Goal: Information Seeking & Learning: Understand process/instructions

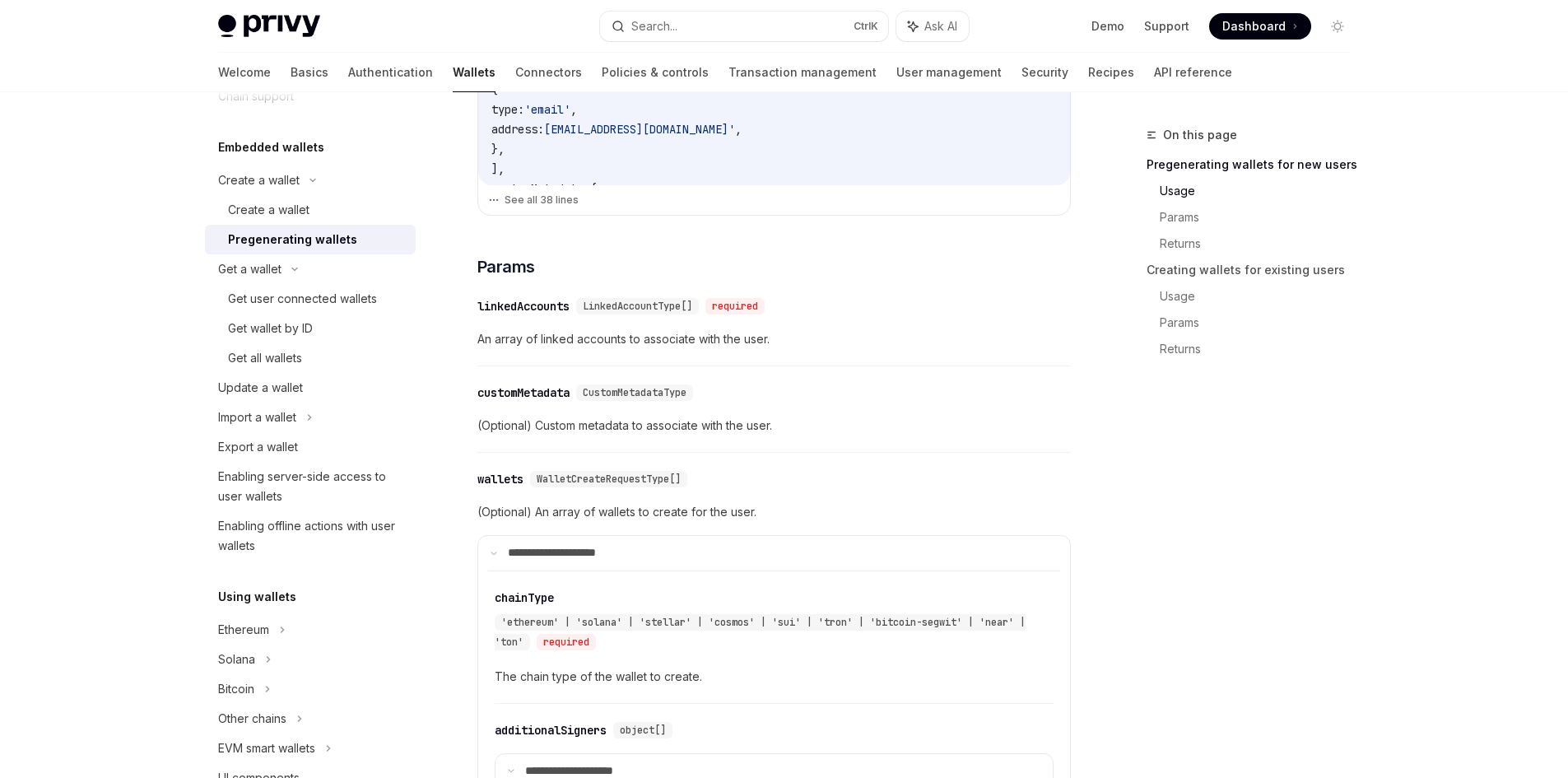
scroll to position [165, 0]
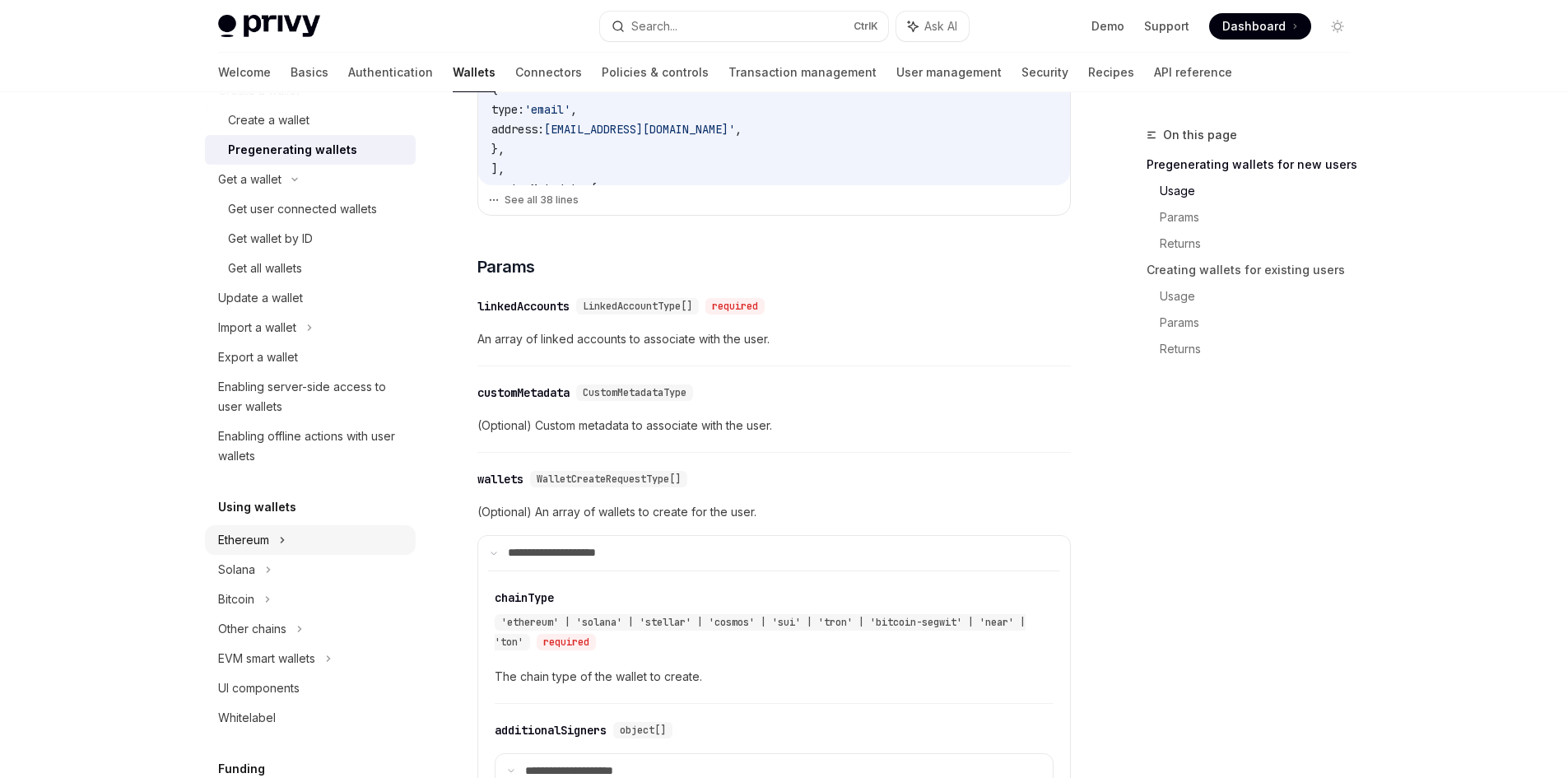
click at [295, 105] on div "Ethereum" at bounding box center [310, 91] width 211 height 30
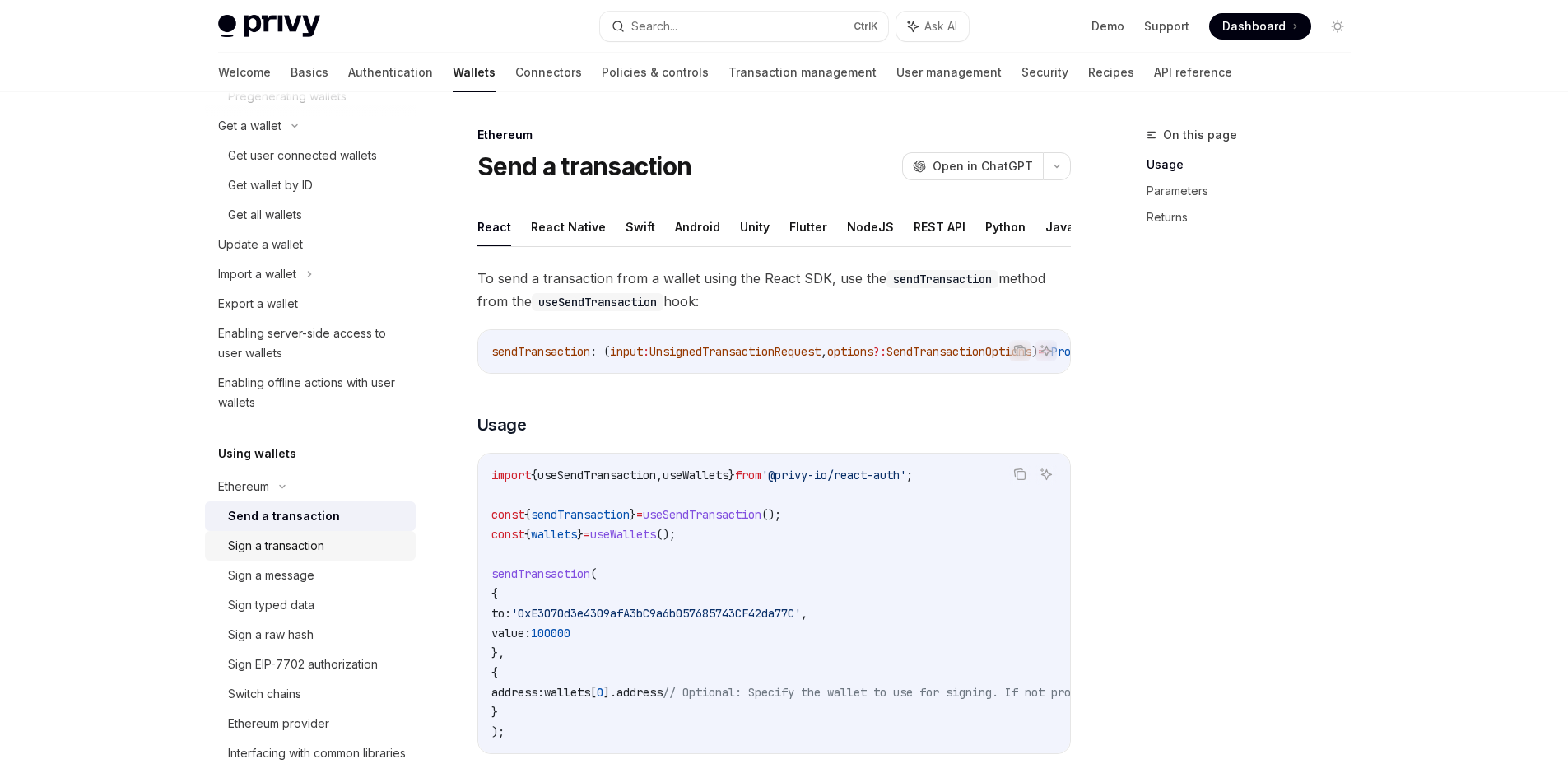
scroll to position [247, 0]
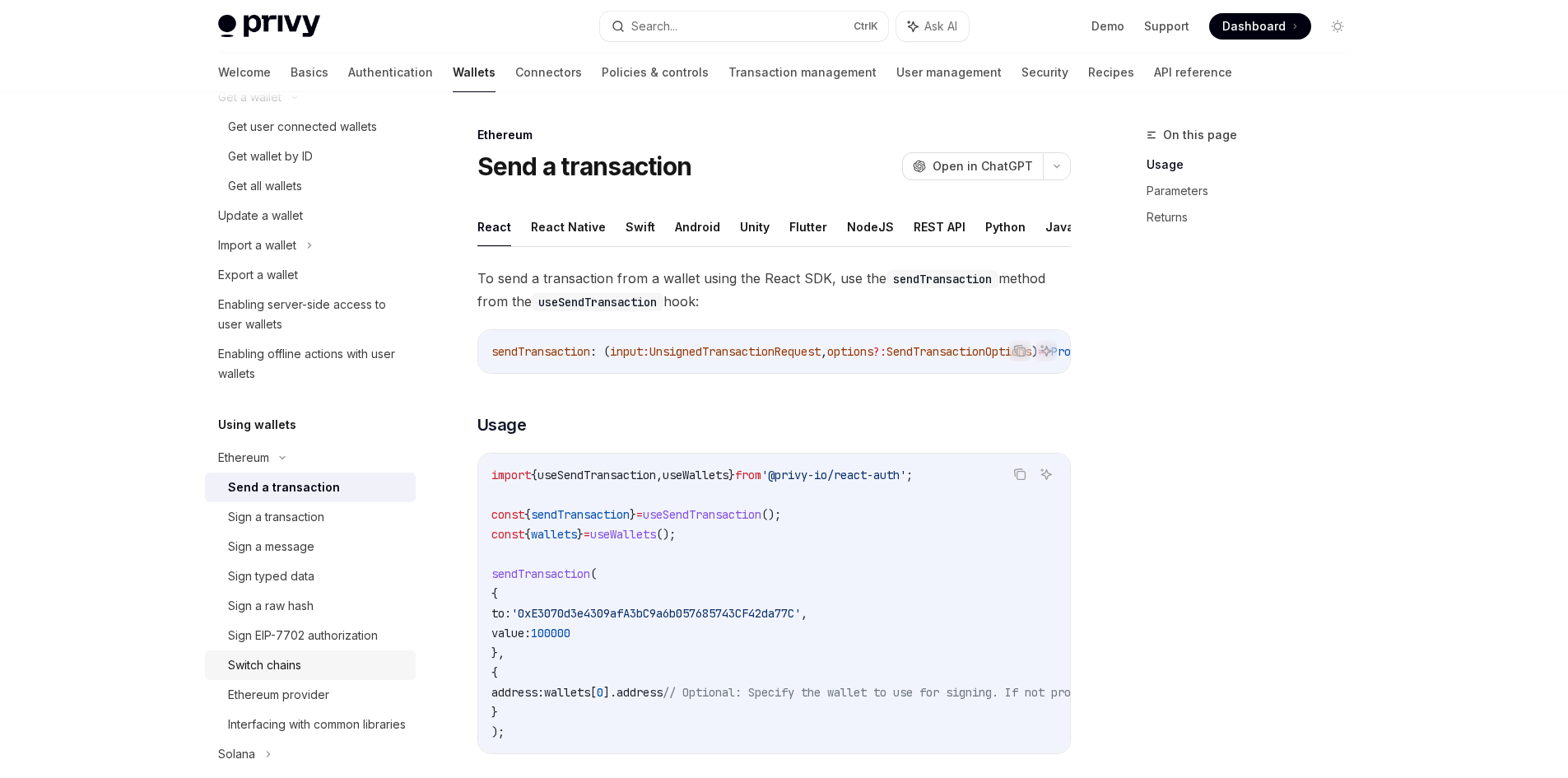
click at [317, 673] on div "Switch chains" at bounding box center [317, 666] width 178 height 20
type textarea "*"
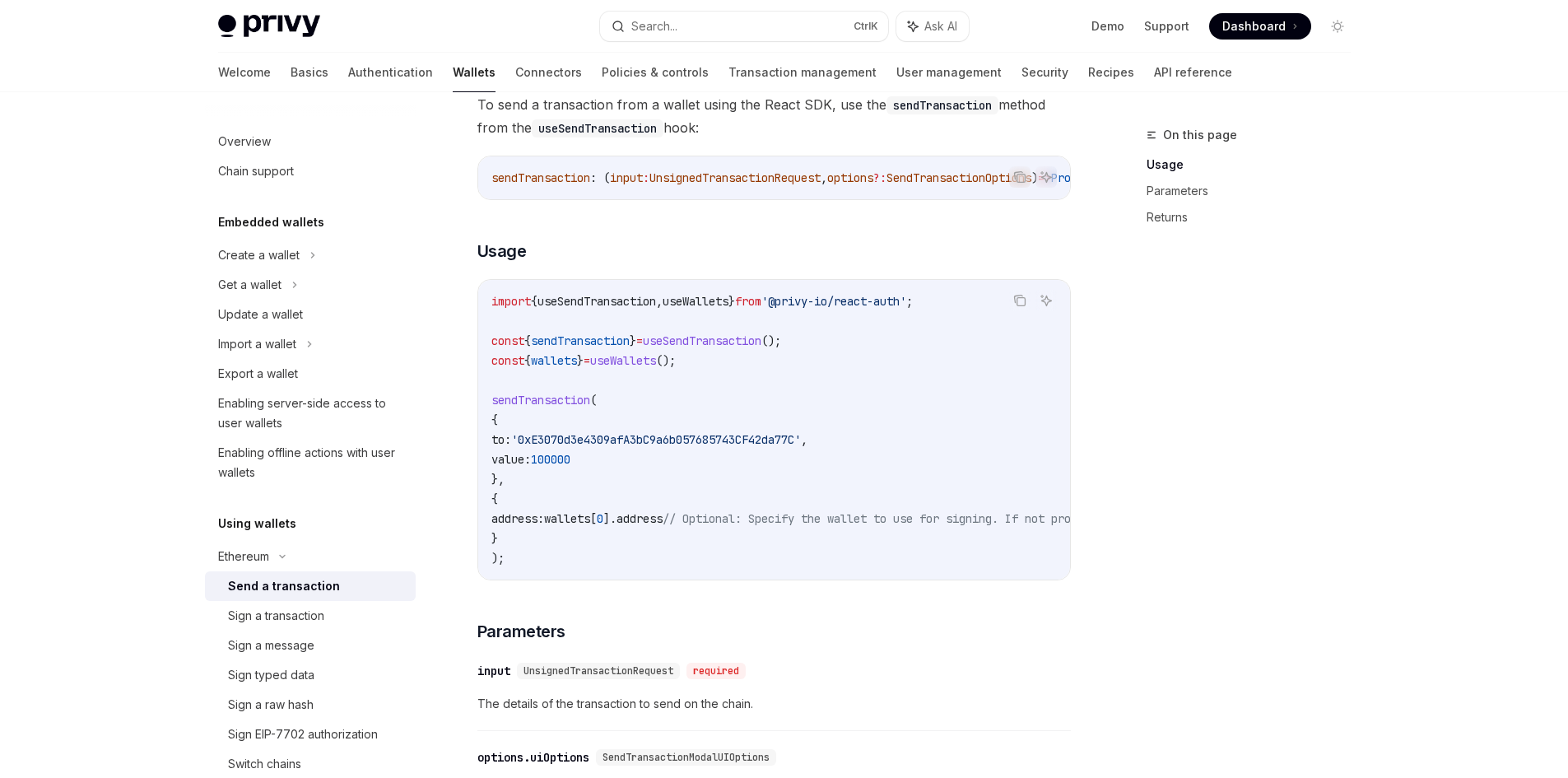
scroll to position [88, 0]
